Goal: Check status: Check status

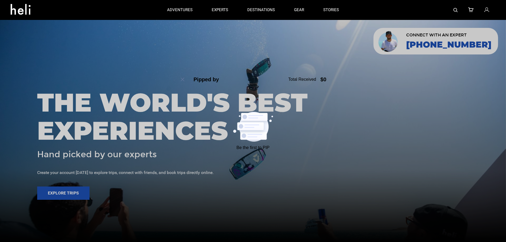
click at [486, 10] on icon at bounding box center [487, 10] width 5 height 7
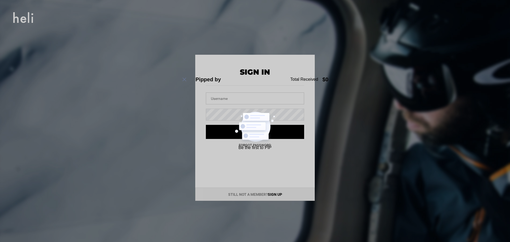
type input "[EMAIL_ADDRESS][DOMAIN_NAME]"
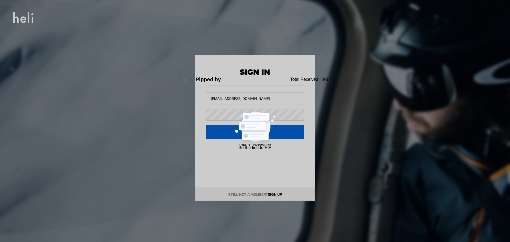
click at [239, 133] on button "Sign in" at bounding box center [255, 132] width 98 height 14
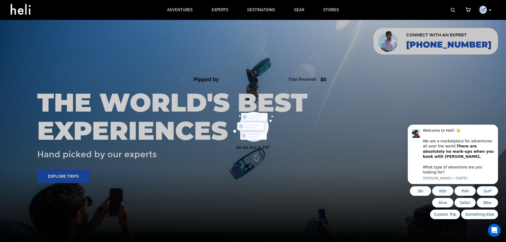
click at [486, 10] on img at bounding box center [483, 10] width 8 height 8
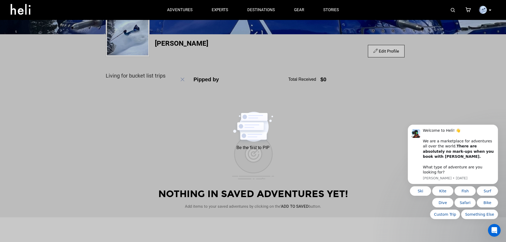
scroll to position [25, 0]
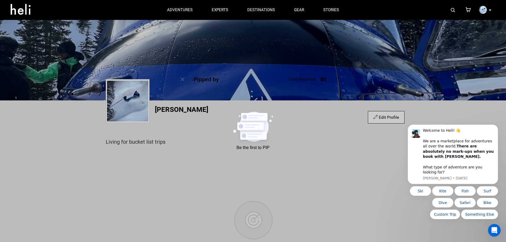
click at [489, 10] on p at bounding box center [490, 10] width 3 height 6
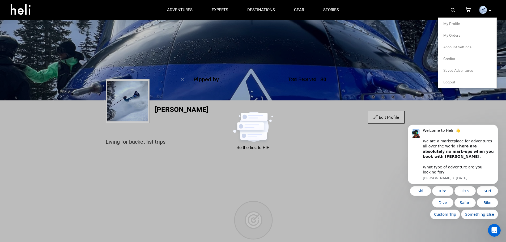
click at [457, 35] on span "My Orders" at bounding box center [452, 35] width 17 height 4
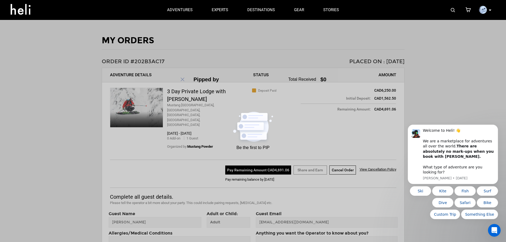
click at [180, 90] on div "3 Day Private Lodge with [PERSON_NAME]" at bounding box center [197, 95] width 60 height 15
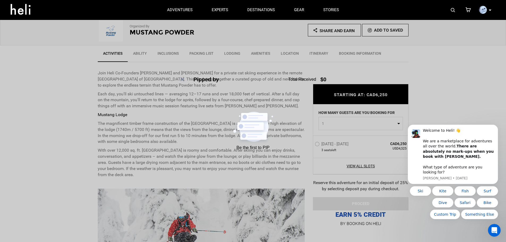
scroll to position [133, 0]
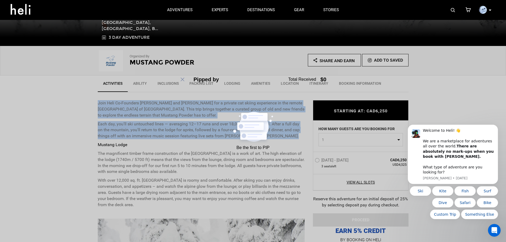
drag, startPoint x: 98, startPoint y: 103, endPoint x: 284, endPoint y: 139, distance: 190.0
click at [284, 139] on div "Join Heli Co-Founders [PERSON_NAME] and [PERSON_NAME] for a private cat skiing …" at bounding box center [201, 119] width 207 height 39
copy div "Join Heli Co-Founders [PERSON_NAME] and [PERSON_NAME] for a private cat skiing …"
